Goal: Task Accomplishment & Management: Manage account settings

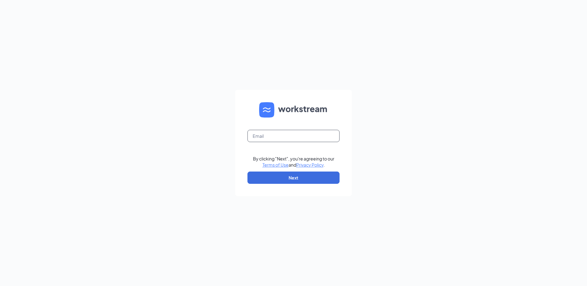
click at [274, 137] on input "text" at bounding box center [293, 136] width 92 height 12
type input "Fl1428@pjunited.com"
click at [275, 179] on button "Next" at bounding box center [293, 178] width 92 height 12
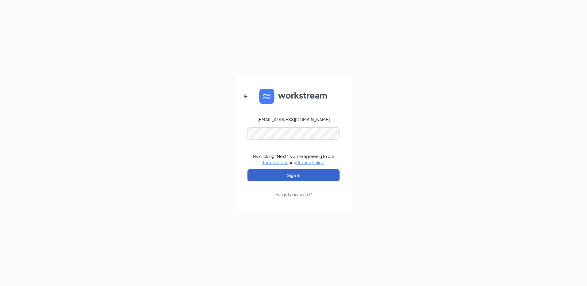
click at [278, 174] on button "Sign In" at bounding box center [293, 175] width 92 height 12
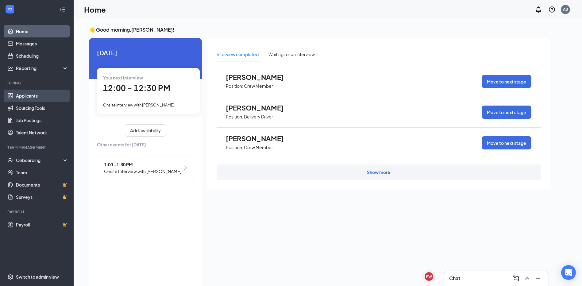
click at [25, 95] on link "Applicants" at bounding box center [42, 96] width 52 height 12
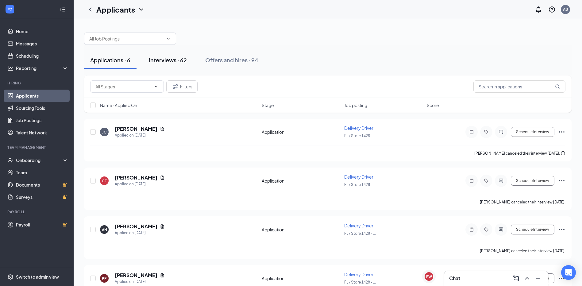
click at [166, 61] on div "Interviews · 62" at bounding box center [168, 60] width 38 height 8
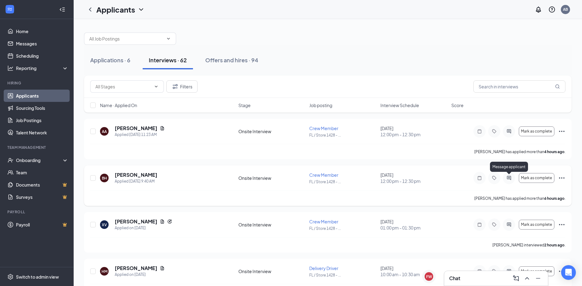
click at [508, 176] on icon "ActiveChat" at bounding box center [508, 177] width 7 height 5
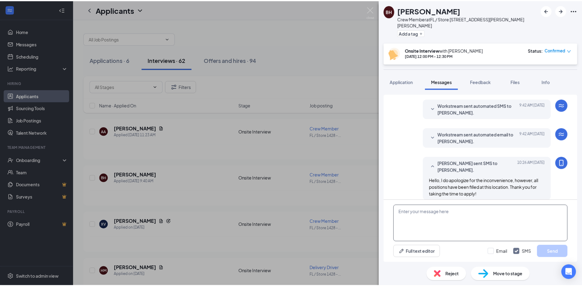
scroll to position [110, 0]
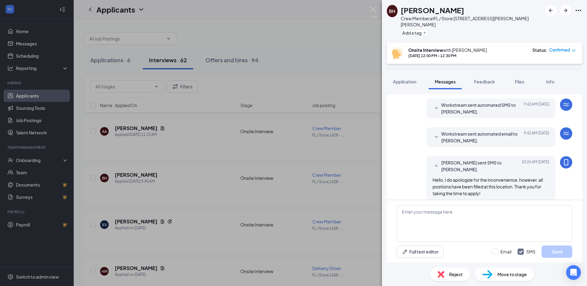
click at [362, 152] on div "BH [PERSON_NAME] Crew Member at [GEOGRAPHIC_DATA] / Store 1428 - [PERSON_NAME][…" at bounding box center [293, 143] width 587 height 286
